Goal: Find contact information: Find contact information

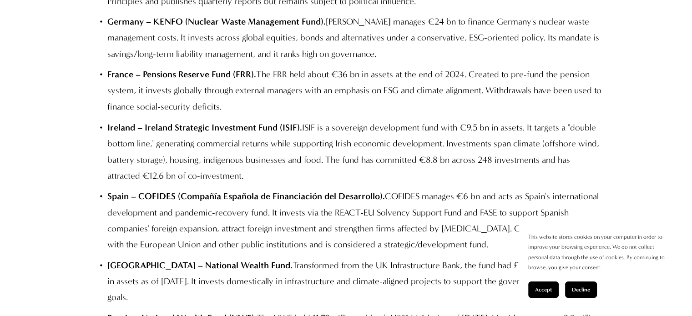
scroll to position [4914, 0]
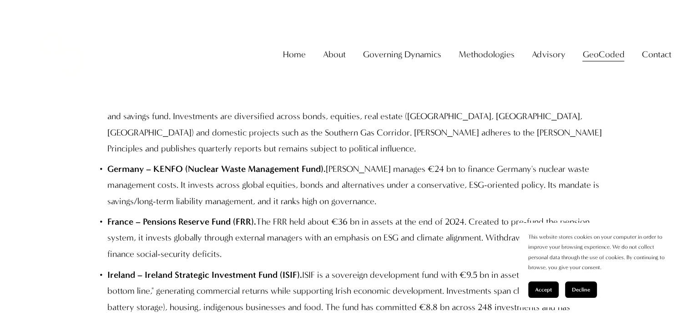
click at [290, 61] on link "Home" at bounding box center [294, 55] width 23 height 18
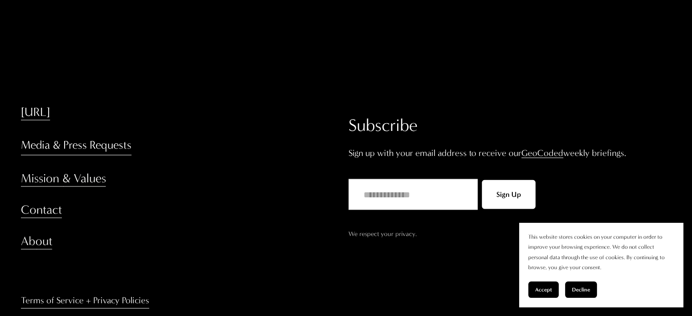
scroll to position [1716, 0]
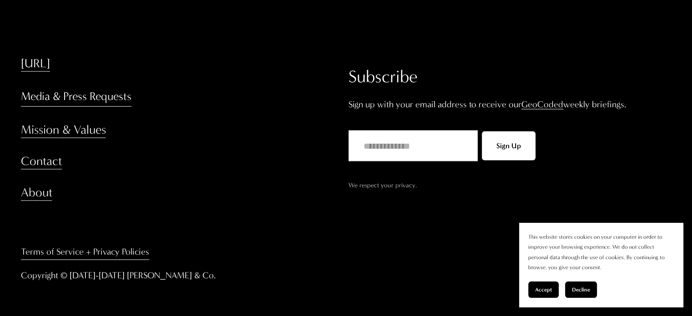
click at [102, 96] on link "Media & Press Requests" at bounding box center [76, 96] width 111 height 20
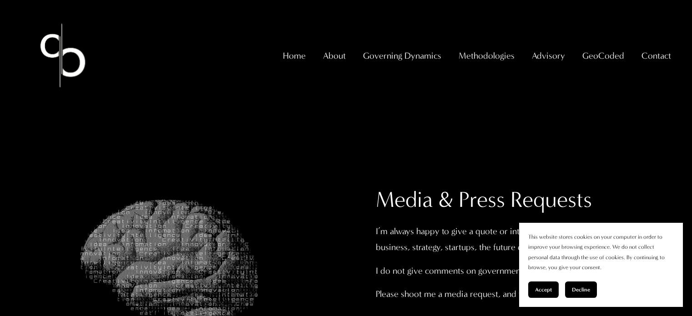
select select "**"
click at [653, 61] on span "Contact" at bounding box center [657, 56] width 30 height 16
click at [0, 0] on span "Contact Us" at bounding box center [0, 0] width 0 height 0
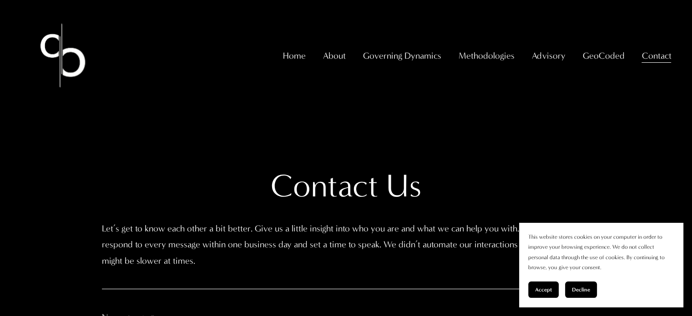
click at [56, 67] on img at bounding box center [63, 56] width 84 height 84
